Goal: Find specific page/section: Find specific page/section

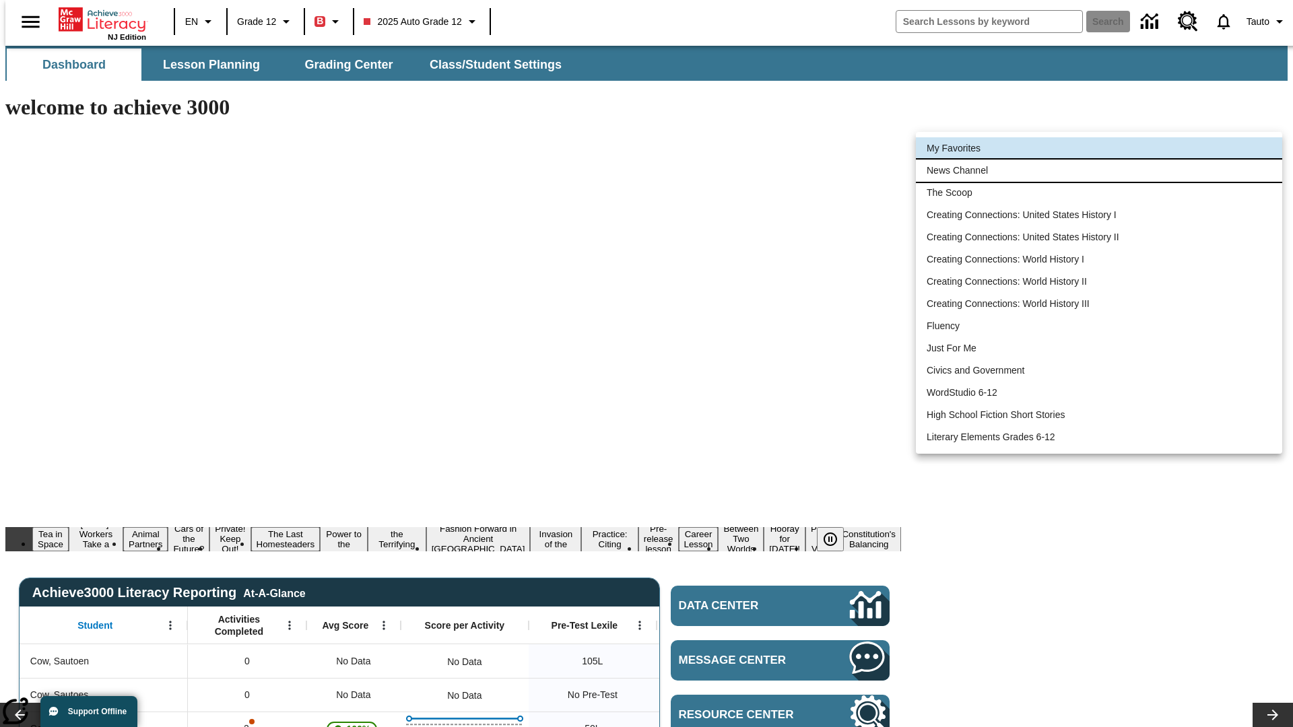
click at [1099, 170] on li "News Channel" at bounding box center [1099, 171] width 366 height 22
type input "120"
